Goal: Information Seeking & Learning: Learn about a topic

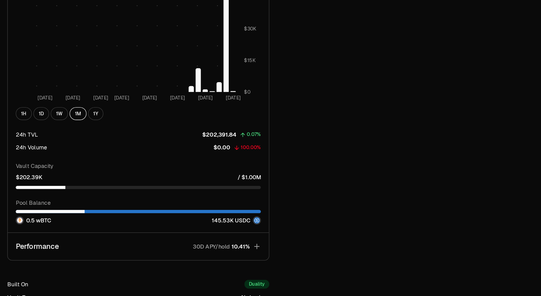
scroll to position [450, 0]
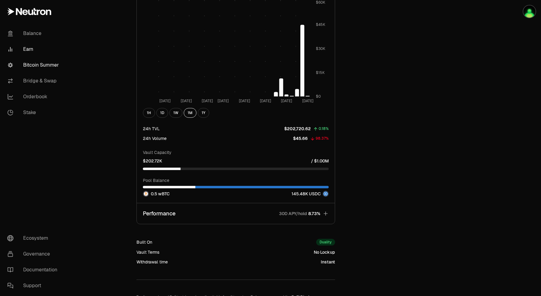
click at [53, 71] on link "Bitcoin Summer" at bounding box center [33, 65] width 63 height 16
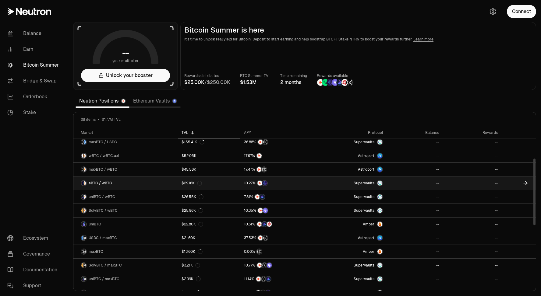
scroll to position [83, 0]
